Goal: Transaction & Acquisition: Register for event/course

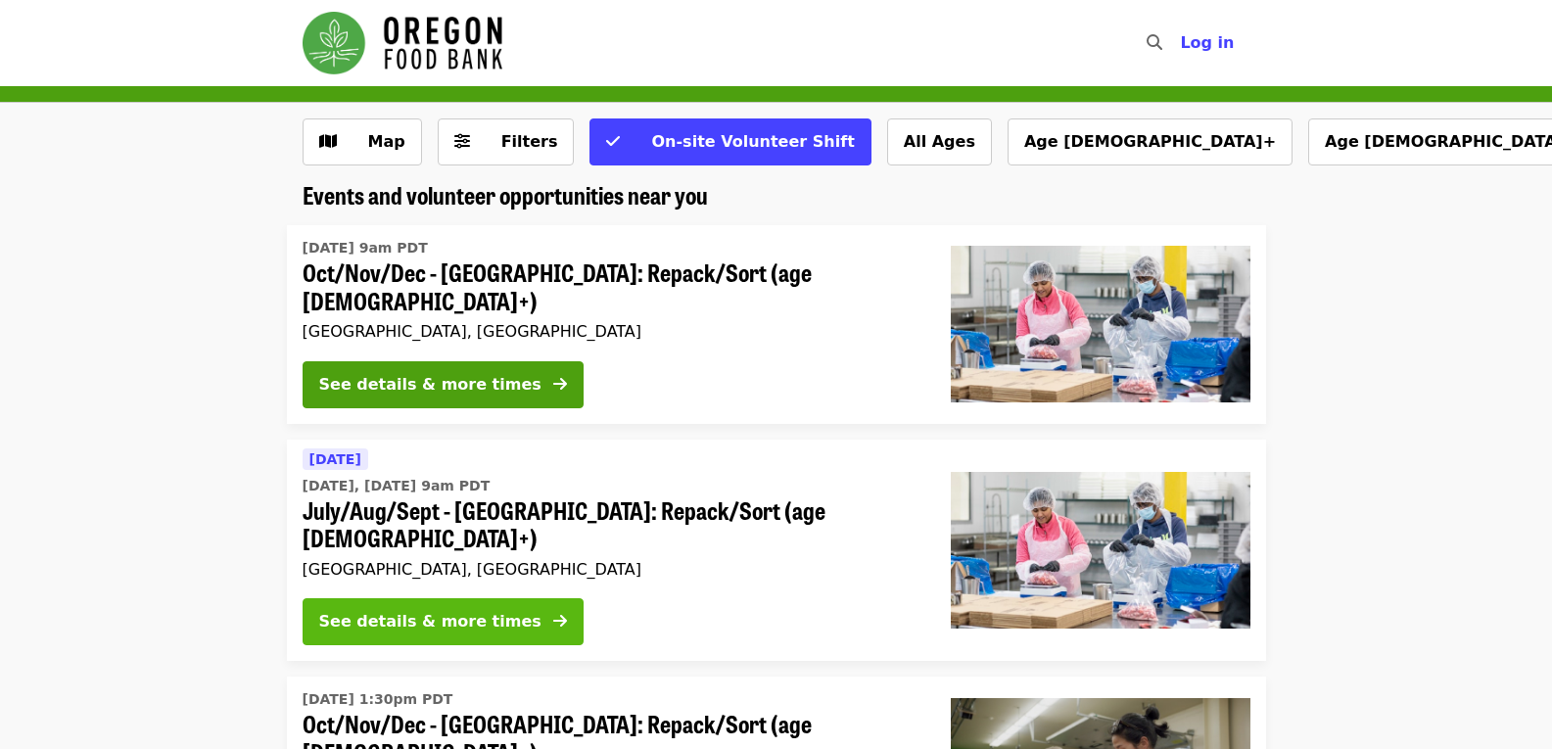
click at [462, 610] on div "See details & more times" at bounding box center [430, 621] width 222 height 23
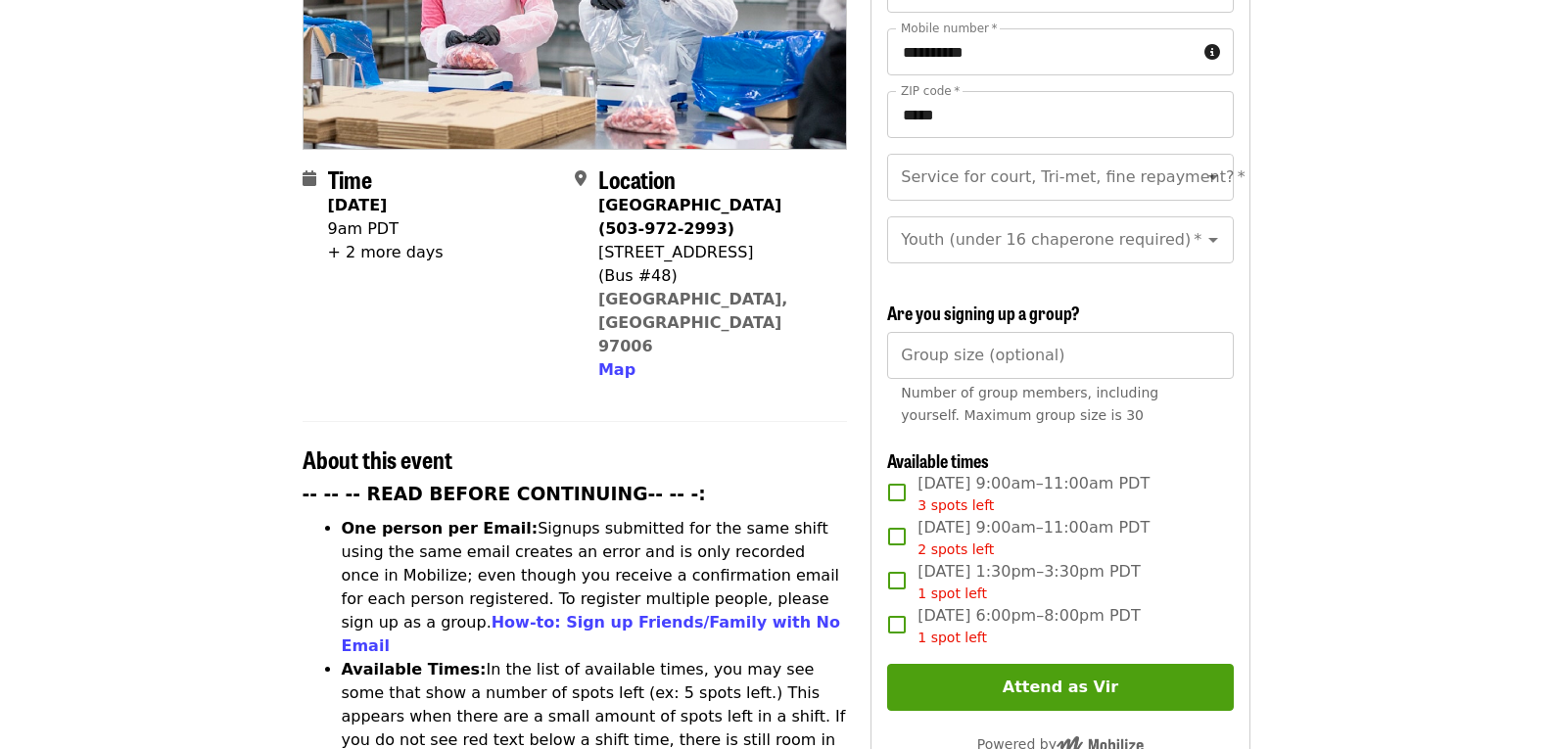
scroll to position [362, 0]
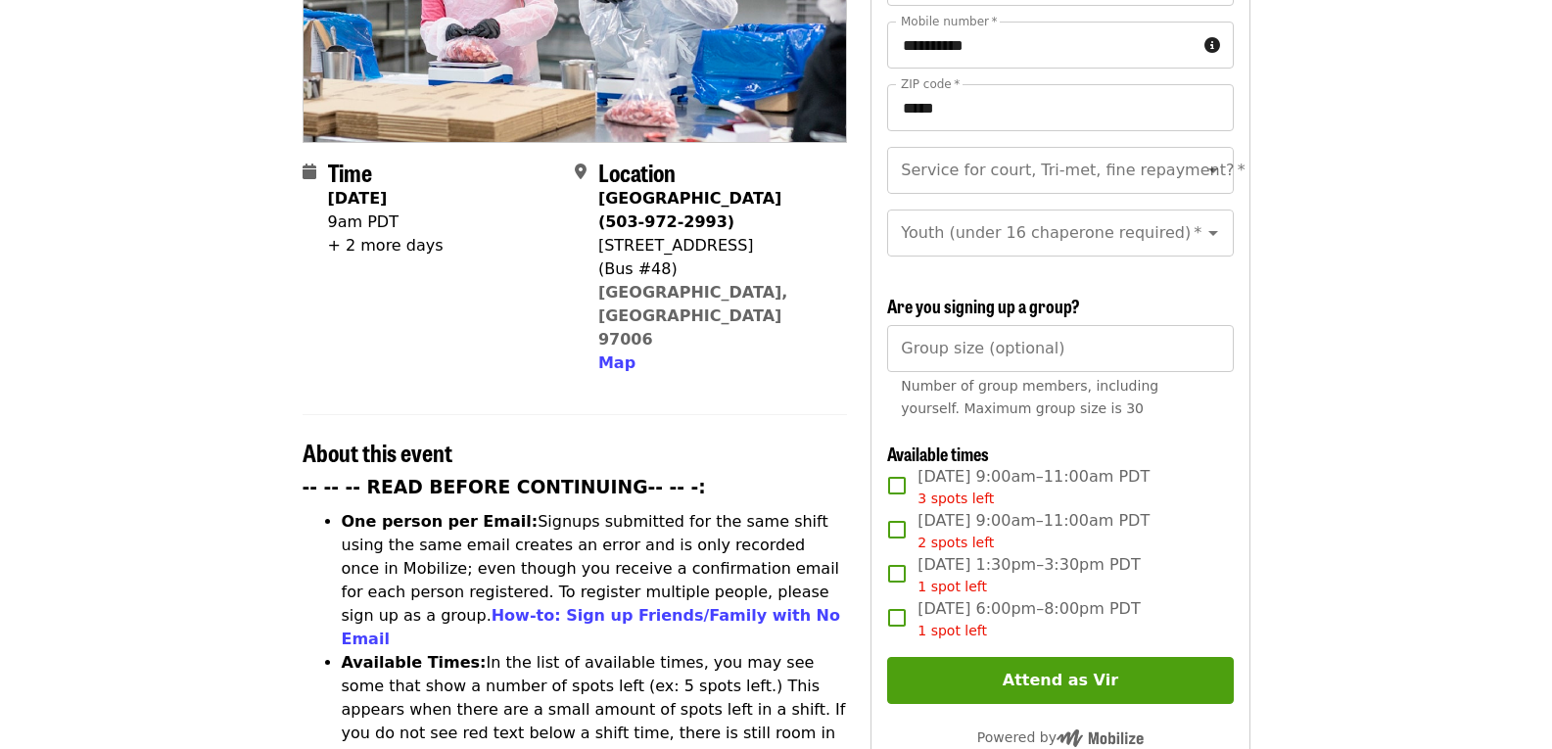
click at [1025, 482] on span "[DATE] 9:00am–11:00am PDT 3 spots left" at bounding box center [1033, 487] width 232 height 44
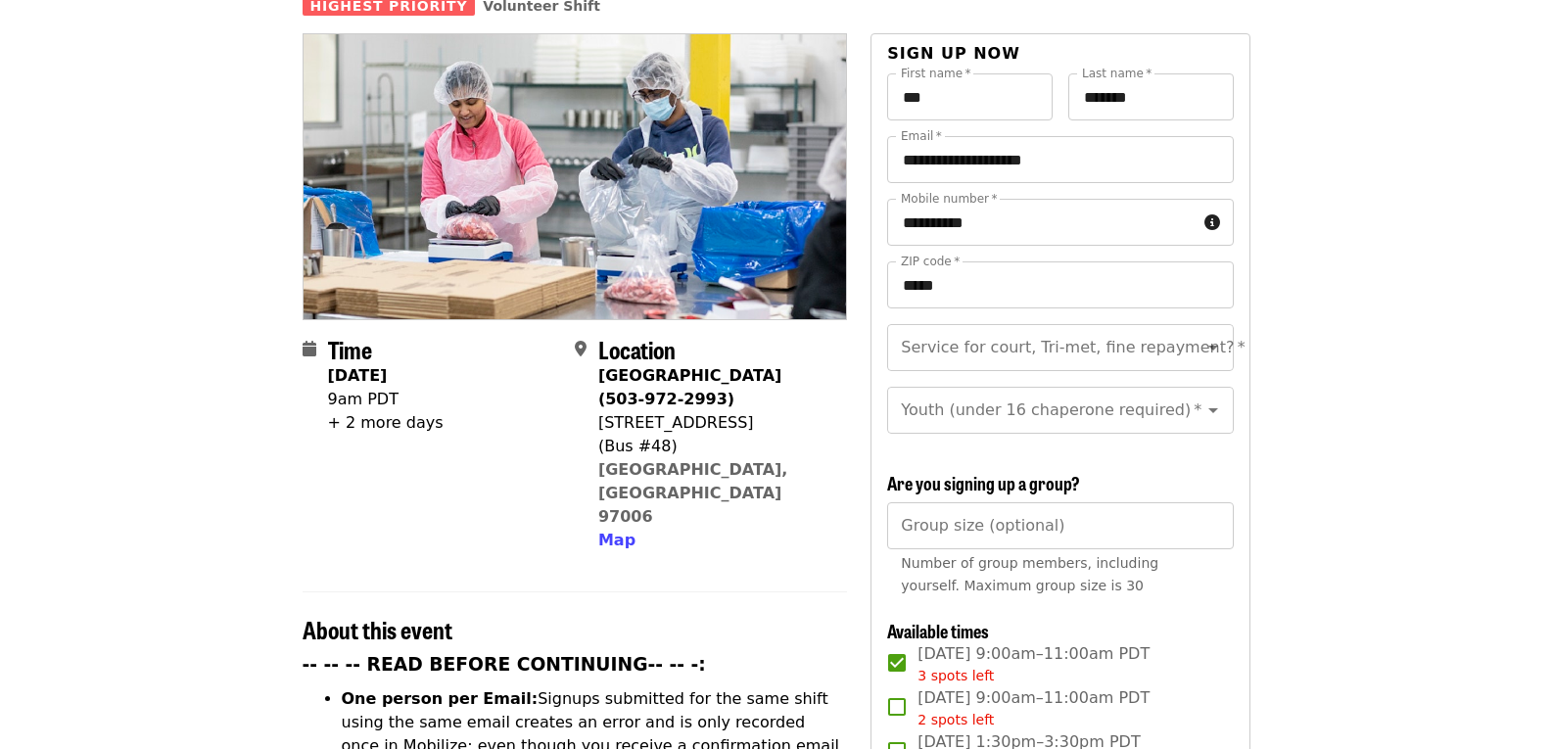
scroll to position [184, 0]
click at [1067, 337] on div "Service for court, Tri-met, fine repayment? *" at bounding box center [1060, 348] width 346 height 47
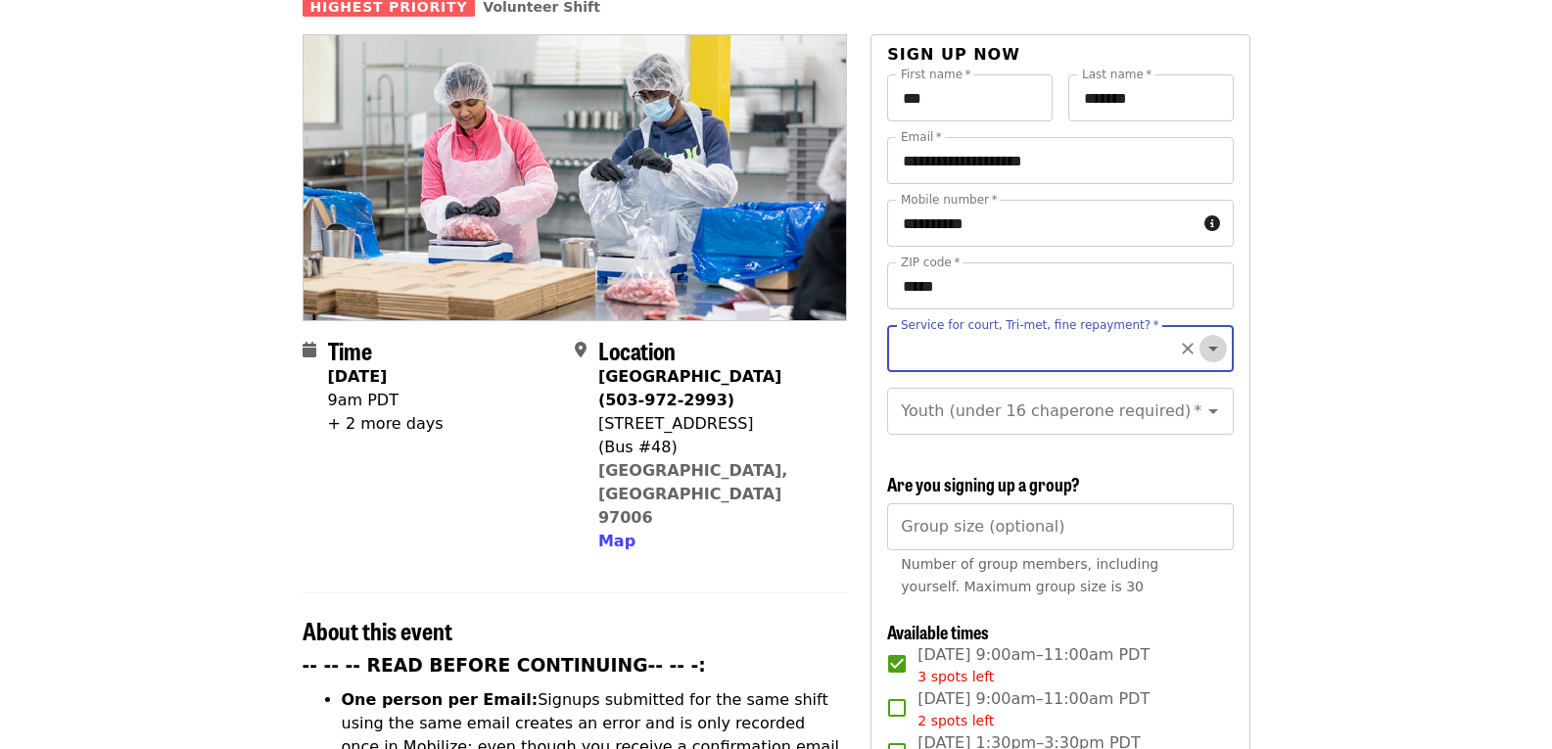
click at [1201, 337] on icon "Open" at bounding box center [1212, 348] width 23 height 23
click at [1131, 366] on li "No" at bounding box center [1052, 367] width 331 height 35
type input "**"
click at [1123, 407] on input "Youth (under 16 chaperone required)   *" at bounding box center [1036, 411] width 266 height 37
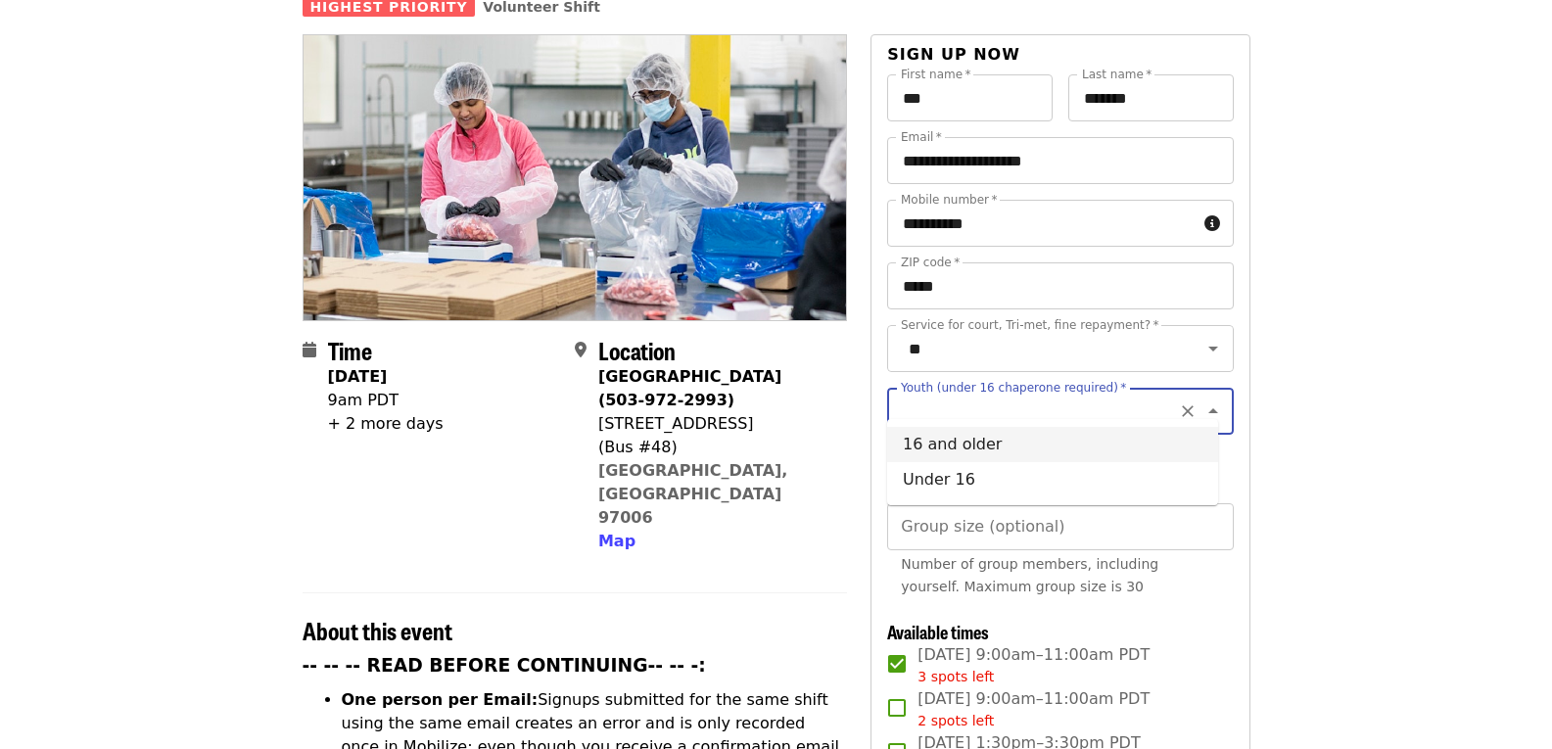
click at [1048, 449] on li "16 and older" at bounding box center [1052, 444] width 331 height 35
type input "**********"
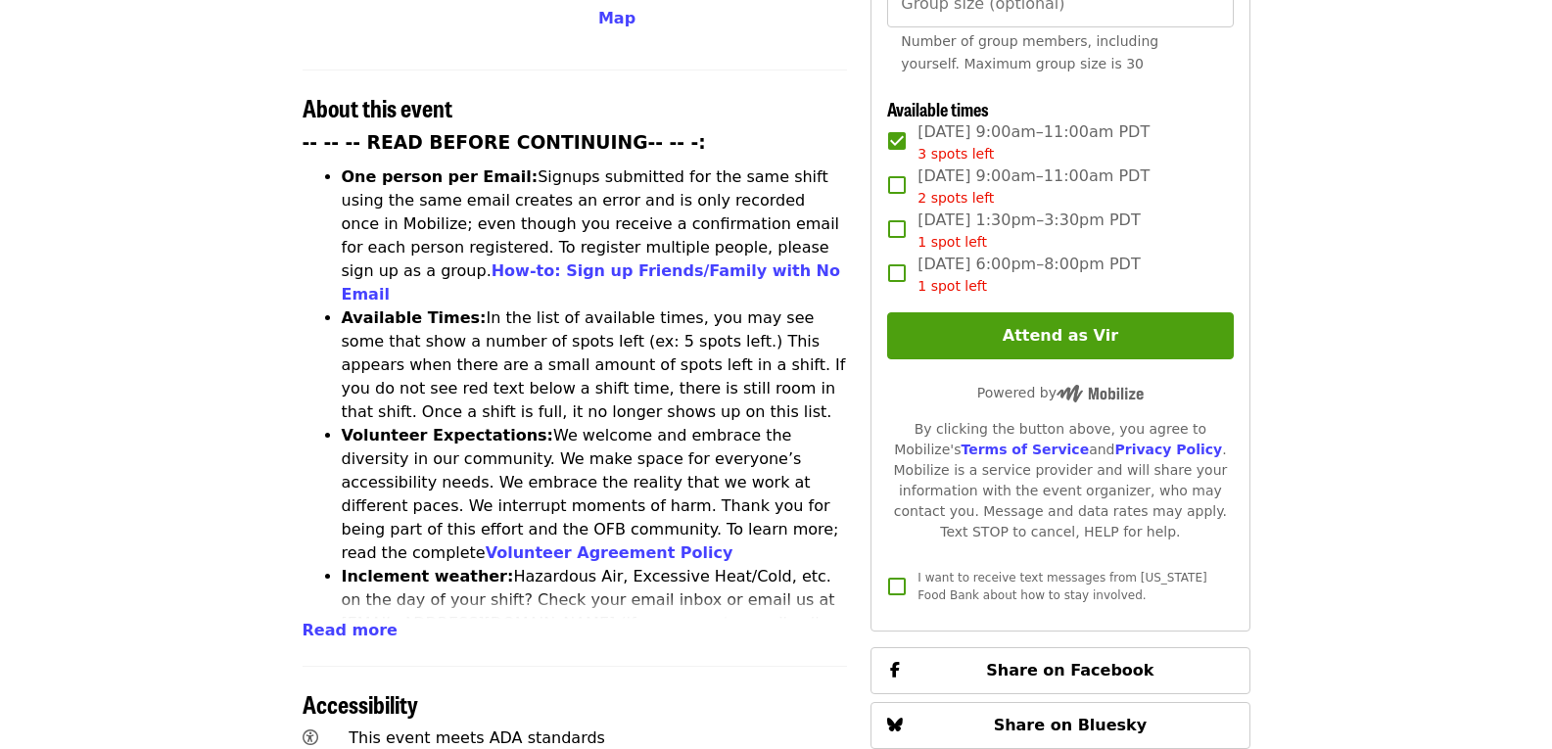
scroll to position [708, 0]
click at [1207, 338] on button "Attend as Vir" at bounding box center [1060, 334] width 346 height 47
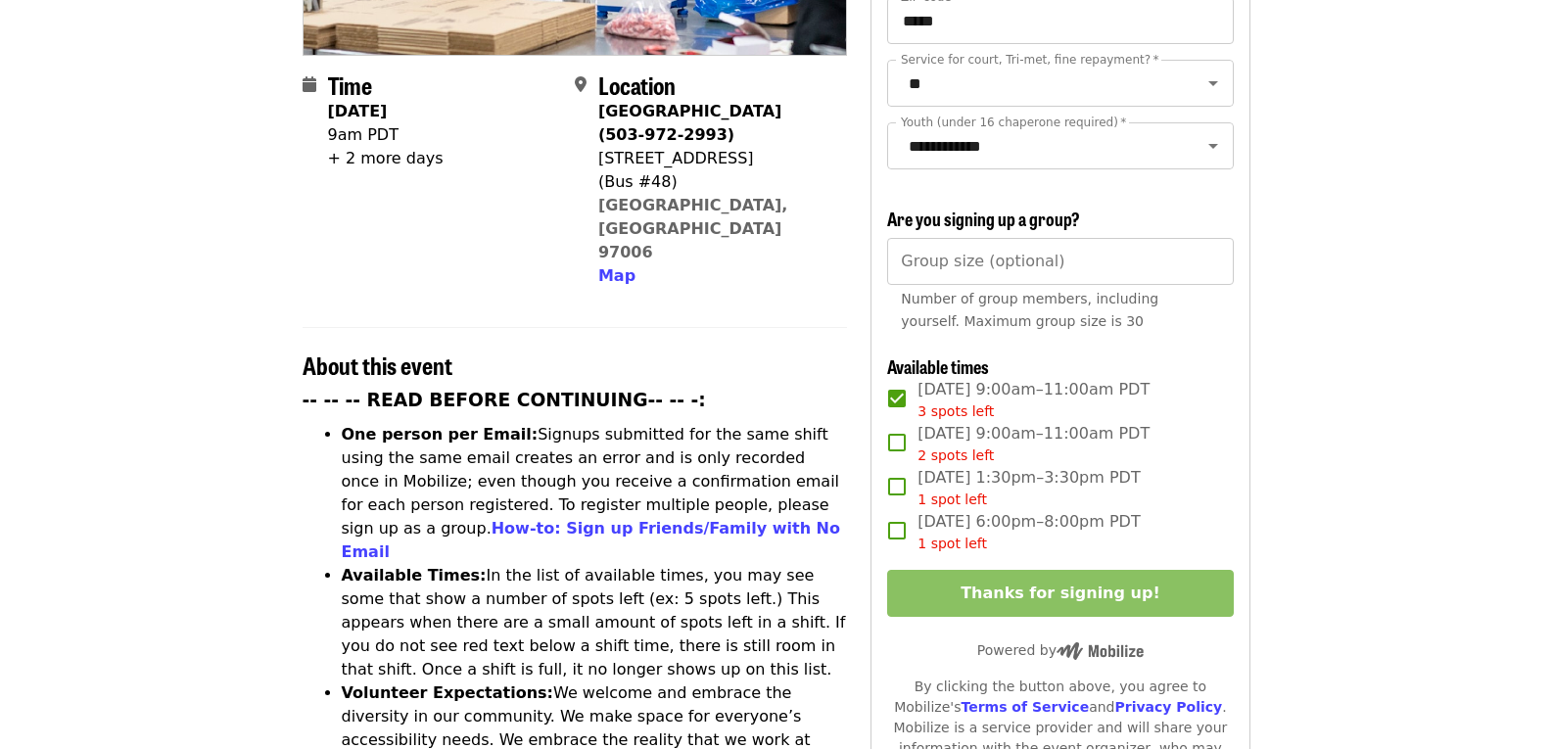
scroll to position [450, 0]
